Goal: Information Seeking & Learning: Understand process/instructions

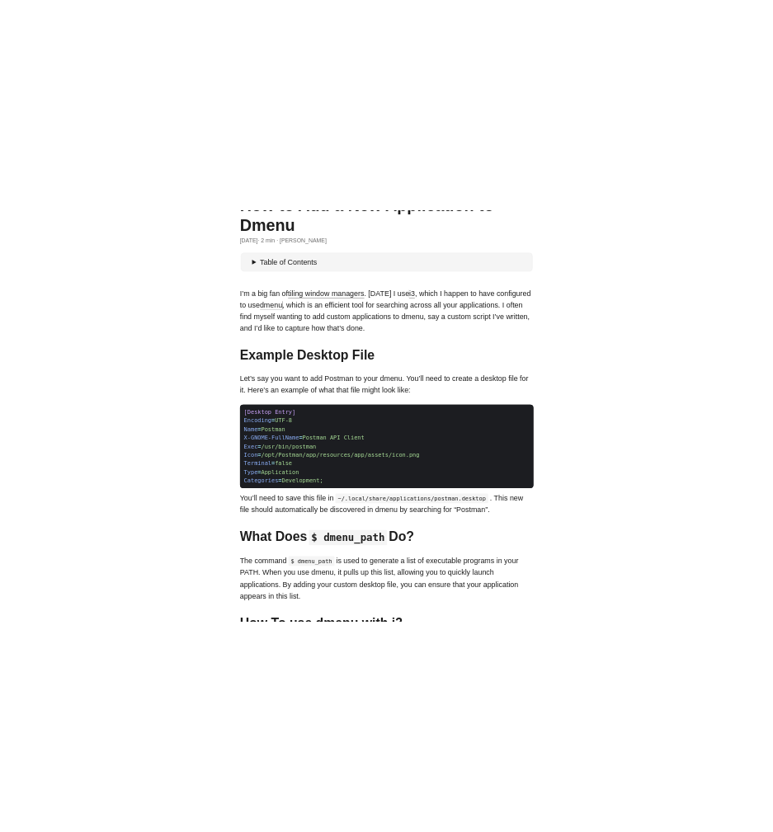
scroll to position [117, 0]
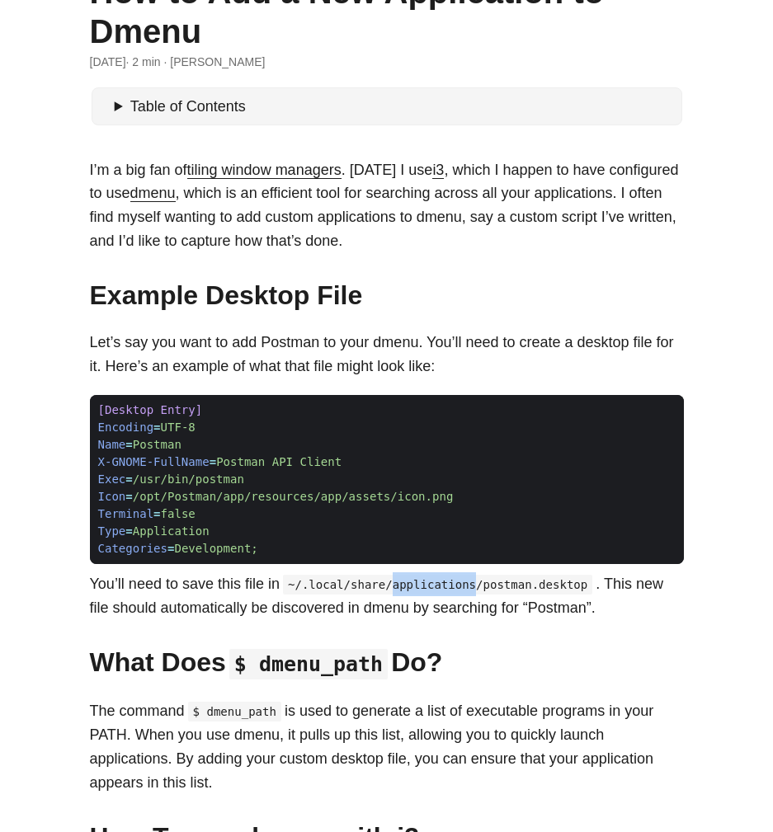
drag, startPoint x: 399, startPoint y: 578, endPoint x: 480, endPoint y: 582, distance: 81.7
click at [480, 582] on code "~/.local/share/applications/postman.desktop" at bounding box center [437, 585] width 309 height 20
copy code "applications"
click at [200, 542] on span "Development;" at bounding box center [215, 548] width 83 height 13
click at [666, 408] on button "copy" at bounding box center [664, 408] width 33 height 18
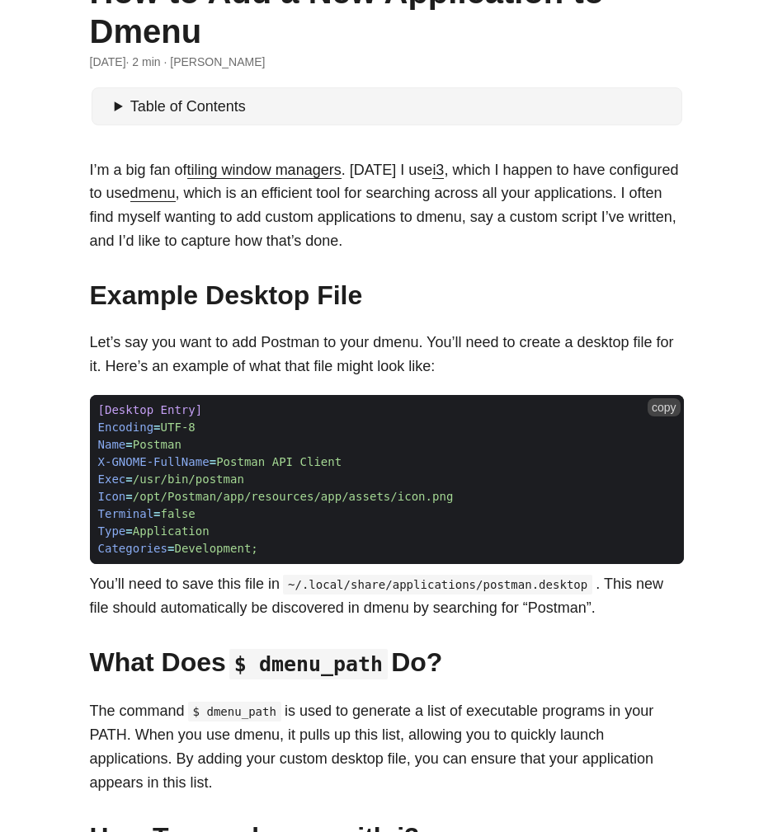
click at [231, 462] on span "Postman API Client" at bounding box center [278, 461] width 125 height 13
click at [266, 547] on span "Categories = Development;" at bounding box center [178, 548] width 177 height 17
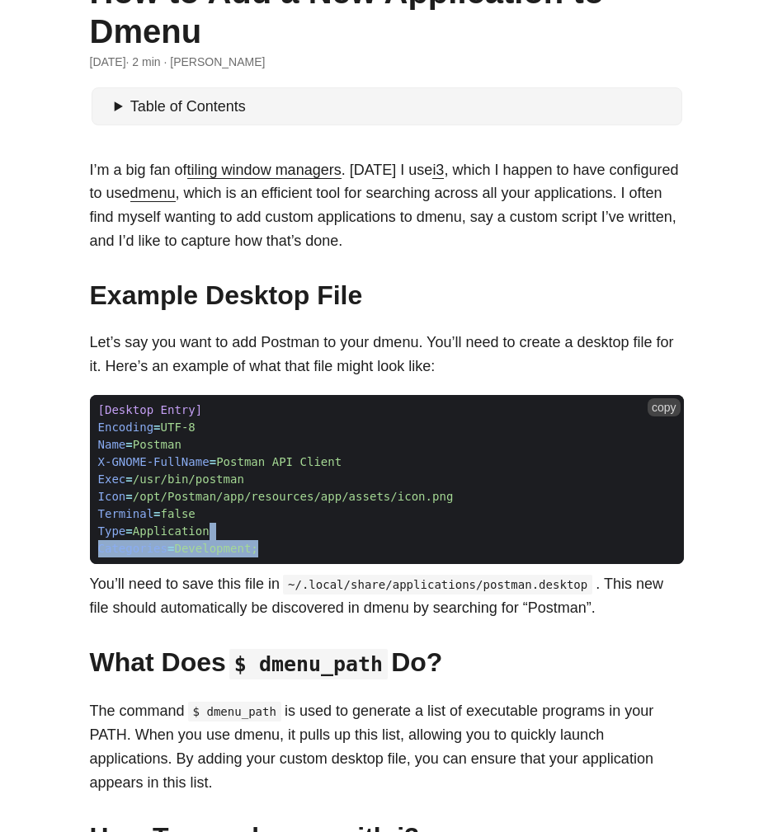
drag, startPoint x: 261, startPoint y: 536, endPoint x: 271, endPoint y: 529, distance: 13.0
click at [271, 529] on code "[Desktop Entry] Encoding = UTF-8 Name = Postman X-GNOME-FullName = Postman API …" at bounding box center [387, 480] width 594 height 170
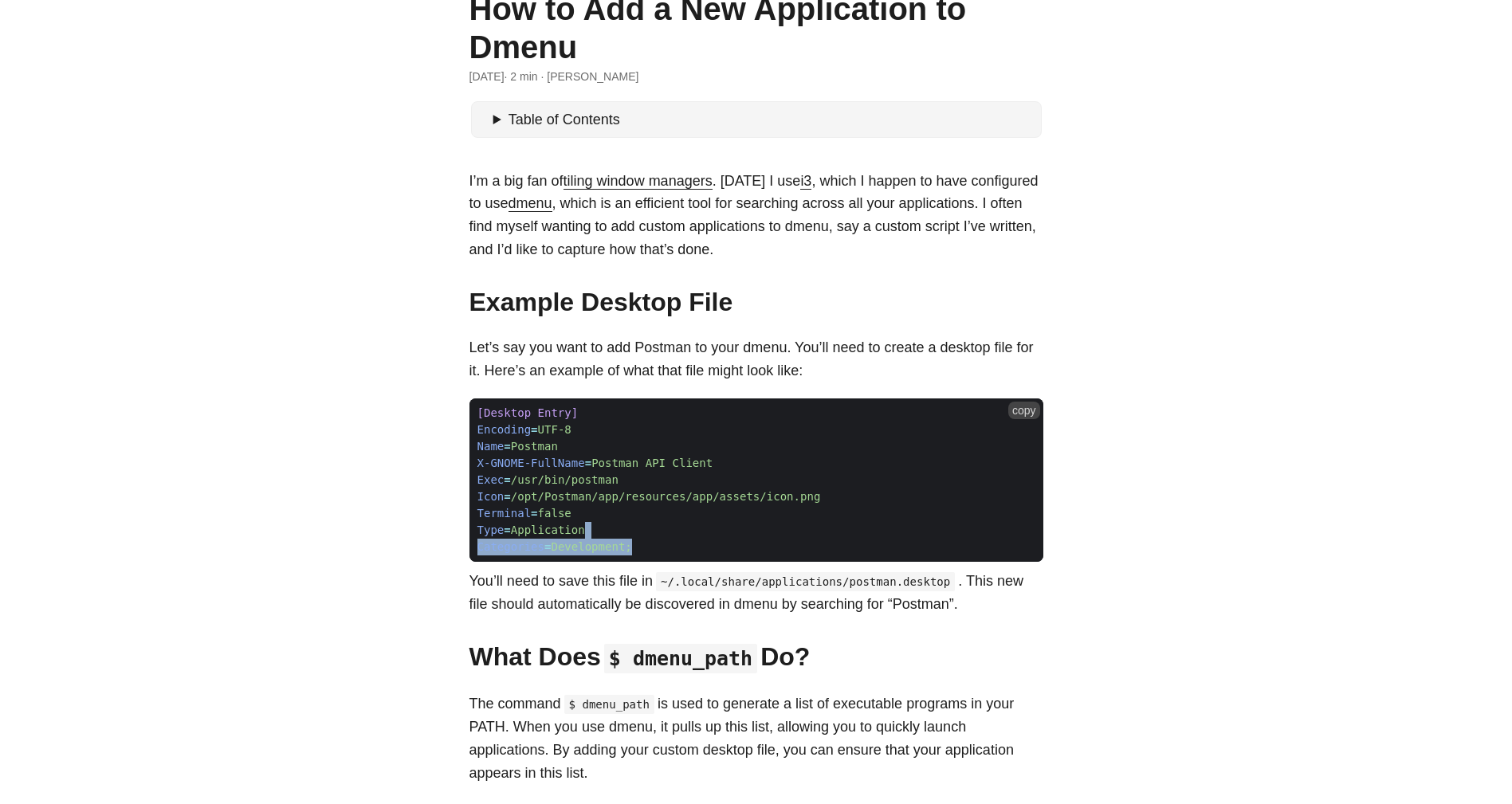
scroll to position [96, 0]
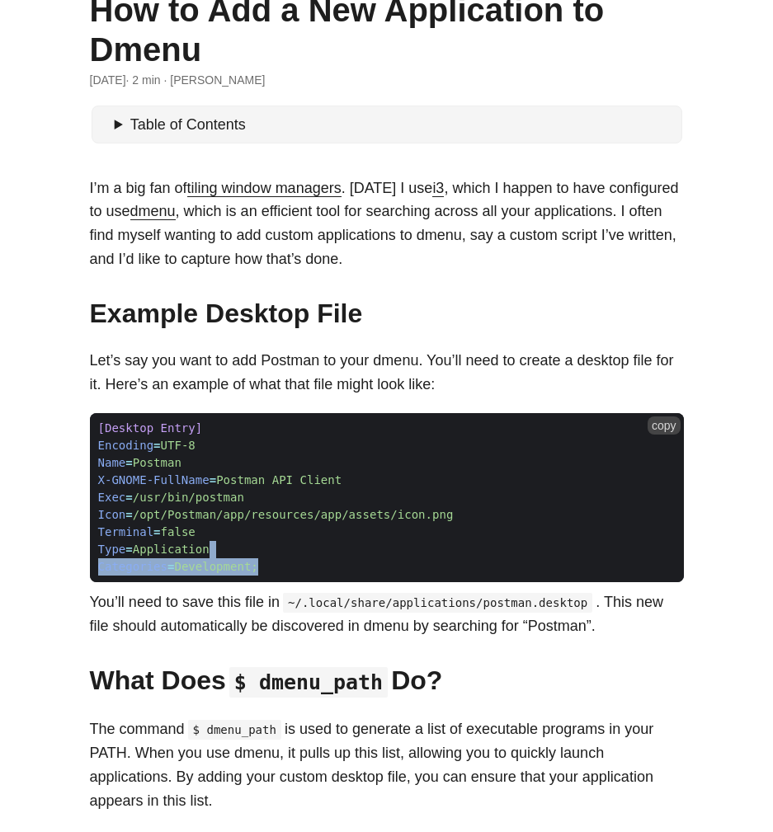
click at [263, 547] on span "Type = Application" at bounding box center [387, 549] width 594 height 17
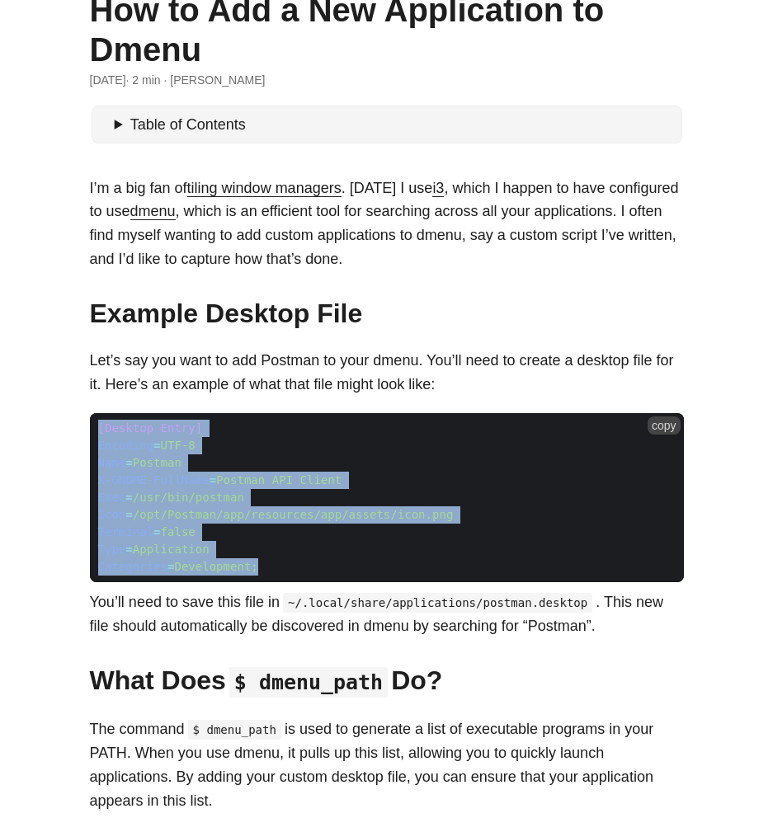
drag, startPoint x: 269, startPoint y: 563, endPoint x: 100, endPoint y: 427, distance: 217.1
click at [100, 427] on code "[Desktop Entry] Encoding = UTF-8 Name = Postman X-GNOME-FullName = Postman API …" at bounding box center [387, 498] width 594 height 170
copy code "[Desktop Entry] Encoding = UTF-8 Name = Postman X-GNOME-FullName = Postman API …"
